Goal: Check status: Check status

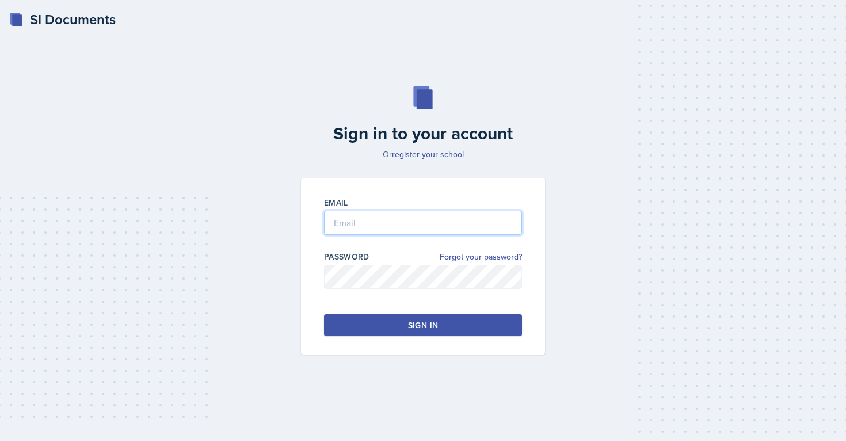
type input "[EMAIL_ADDRESS][PERSON_NAME][DOMAIN_NAME]"
click at [416, 321] on div "Sign in" at bounding box center [423, 325] width 30 height 12
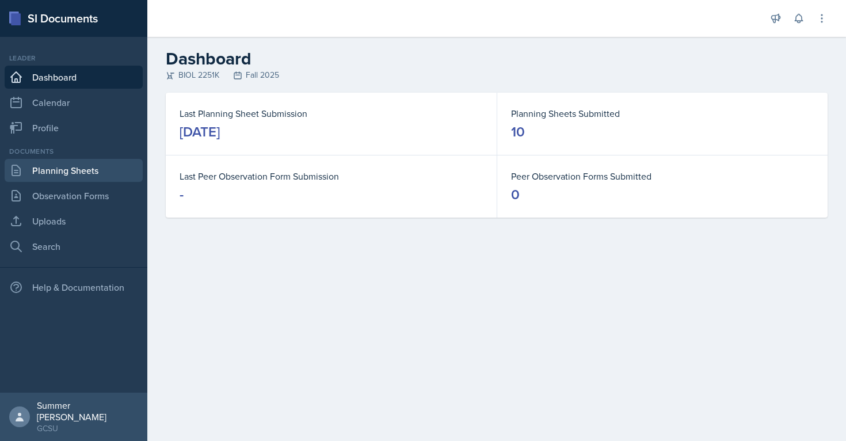
click at [94, 171] on link "Planning Sheets" at bounding box center [74, 170] width 138 height 23
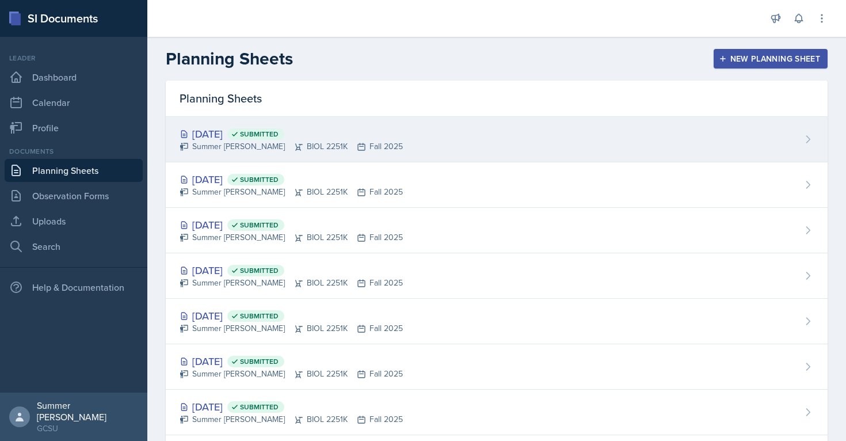
click at [243, 134] on div "[DATE] Submitted" at bounding box center [291, 134] width 223 height 16
